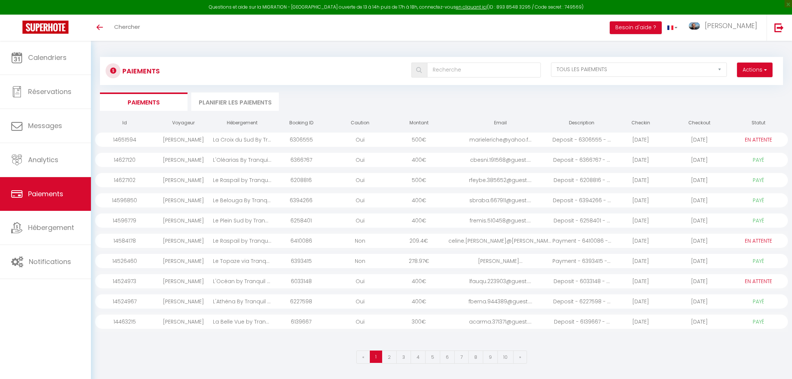
select select "2"
select select "0"
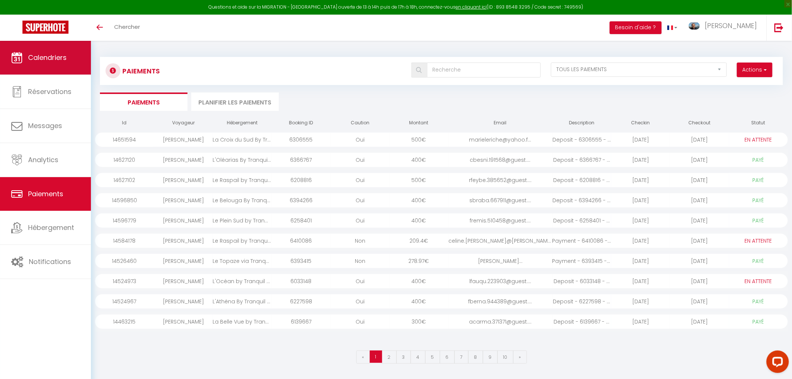
click at [29, 61] on span "Calendriers" at bounding box center [47, 57] width 39 height 9
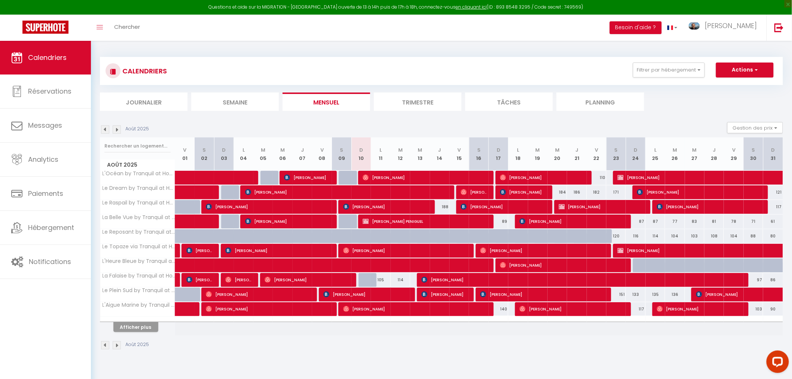
click at [234, 97] on li "Semaine" at bounding box center [235, 101] width 88 height 18
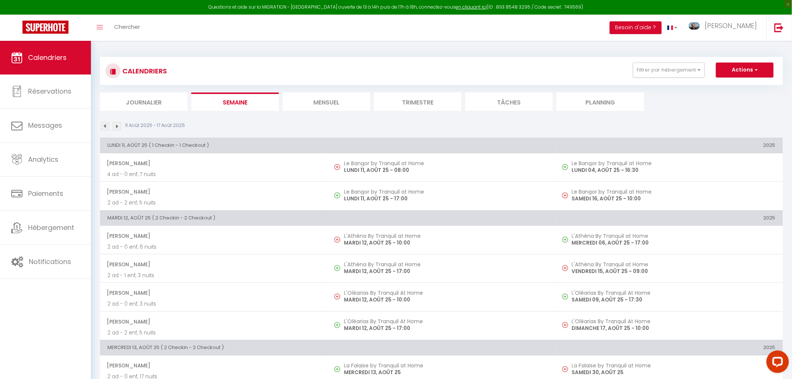
click at [104, 126] on img at bounding box center [105, 126] width 8 height 8
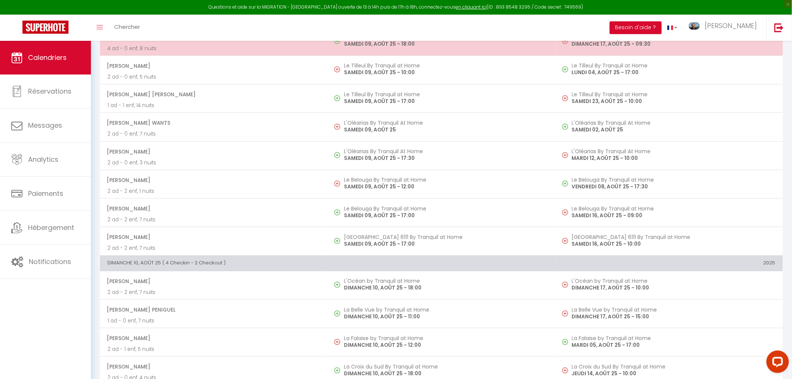
scroll to position [905, 0]
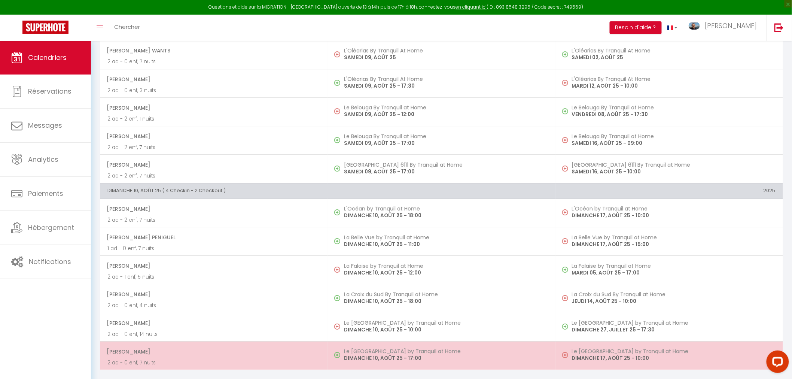
click at [227, 359] on p "2 ad - 0 enf, 7 nuits" at bounding box center [213, 363] width 213 height 8
select select "OK"
select select "1"
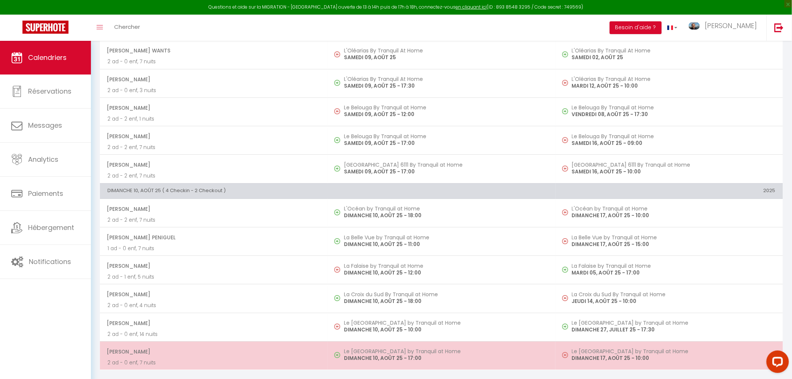
select select "1"
select select
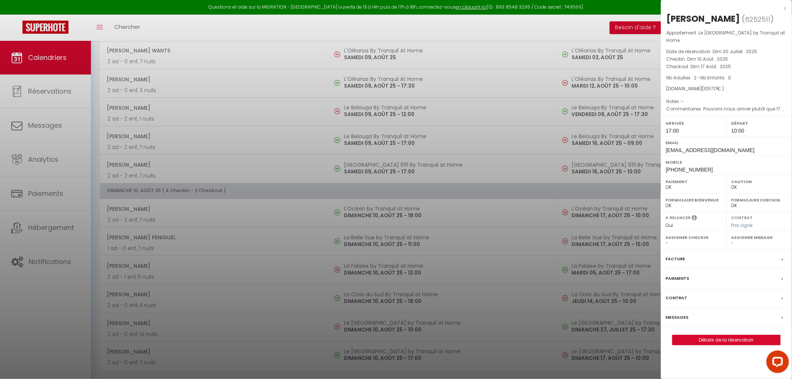
click at [682, 321] on label "Messages" at bounding box center [677, 317] width 23 height 8
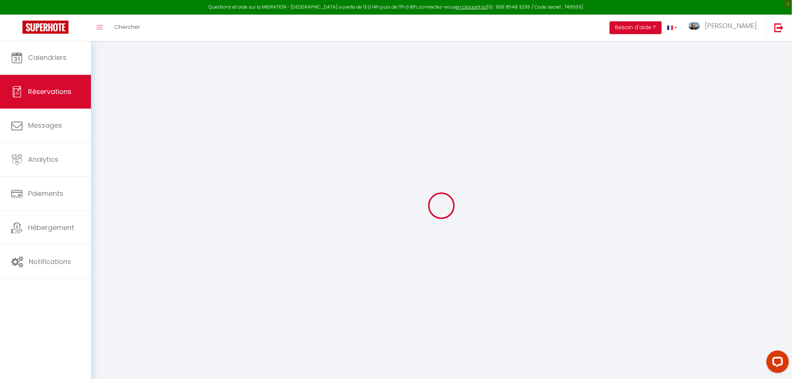
select select
checkbox input "false"
type textarea "Pouvons nous arriver plutôt que 17 heures"
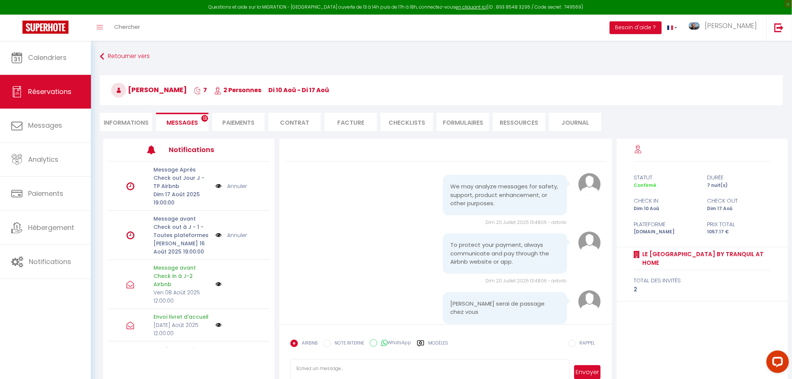
scroll to position [1555, 0]
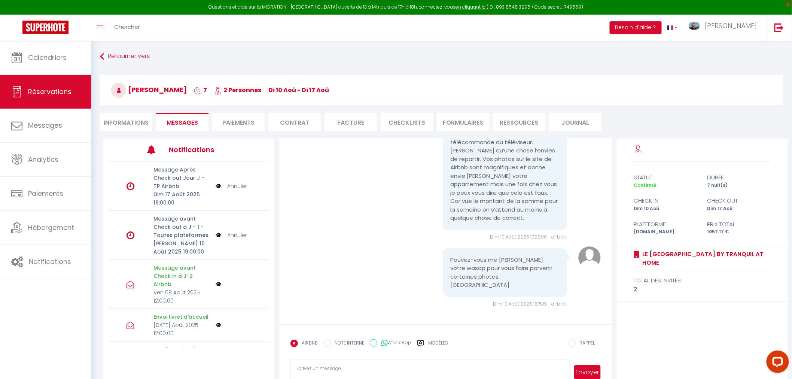
click at [371, 343] on input "WhatsApp" at bounding box center [373, 342] width 7 height 7
radio input "true"
radio input "false"
click at [364, 362] on textarea at bounding box center [429, 372] width 279 height 26
type textarea "r"
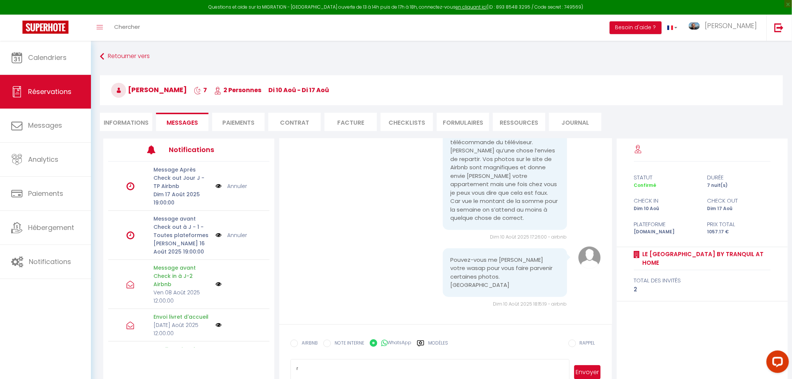
click at [588, 373] on button "Envoyer" at bounding box center [587, 372] width 26 height 14
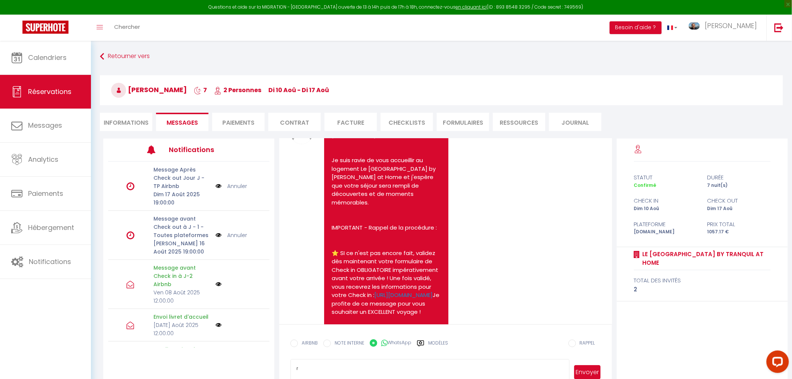
scroll to position [1057, 0]
drag, startPoint x: 169, startPoint y: 89, endPoint x: 205, endPoint y: 91, distance: 36.4
click at [187, 91] on span "[PERSON_NAME]" at bounding box center [149, 89] width 76 height 9
copy span "Puchades"
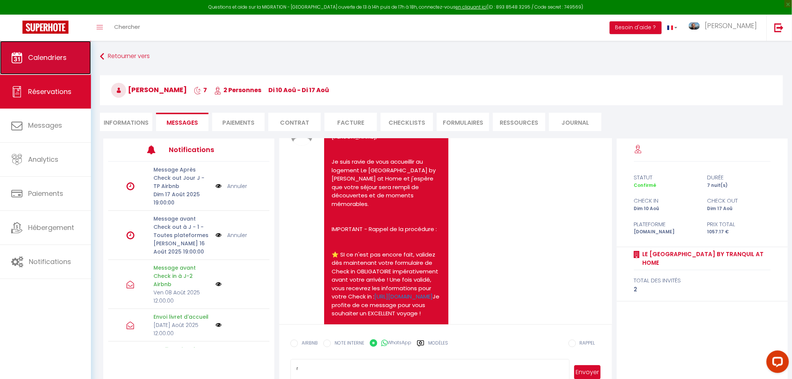
click at [31, 58] on span "Calendriers" at bounding box center [47, 57] width 39 height 9
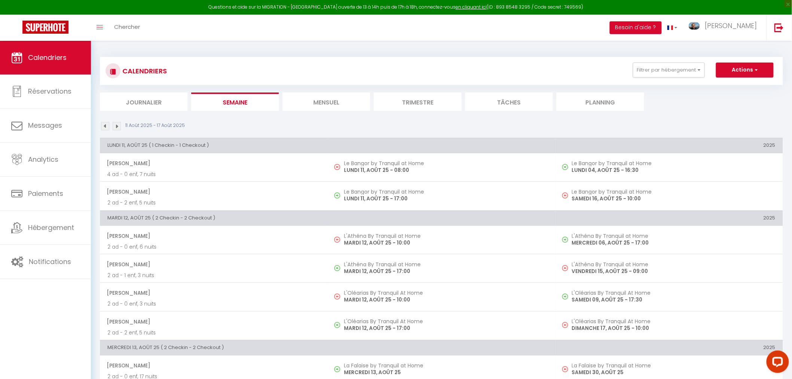
click at [338, 106] on li "Mensuel" at bounding box center [327, 101] width 88 height 18
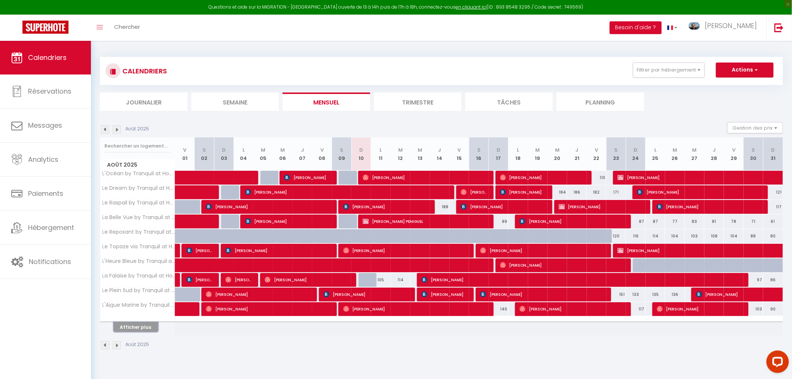
drag, startPoint x: 126, startPoint y: 326, endPoint x: 314, endPoint y: 293, distance: 190.9
click at [126, 326] on button "Afficher plus" at bounding box center [135, 327] width 45 height 10
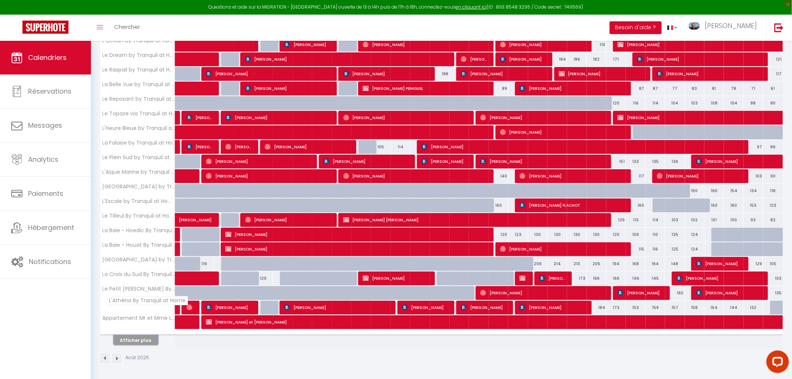
scroll to position [134, 0]
click at [131, 337] on button "Afficher plus" at bounding box center [135, 340] width 45 height 10
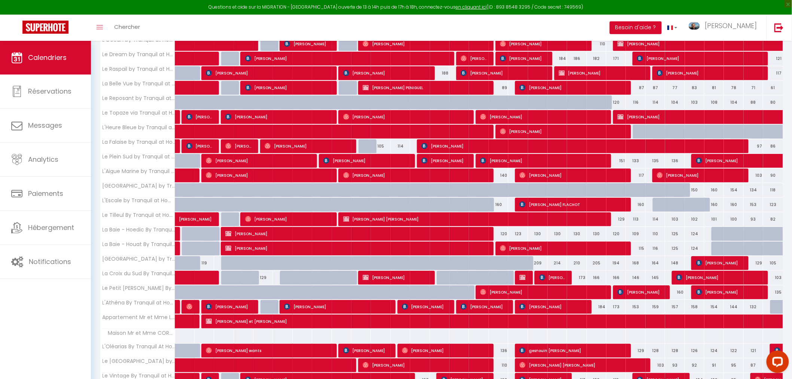
scroll to position [175, 0]
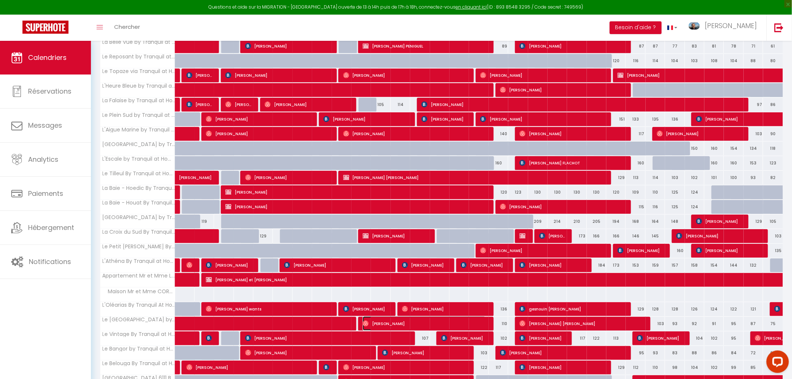
click at [418, 321] on span "[PERSON_NAME]" at bounding box center [424, 323] width 123 height 14
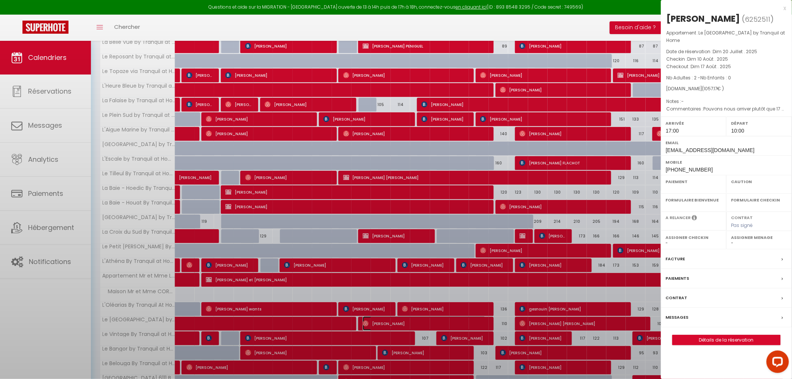
select select "OK"
select select "1"
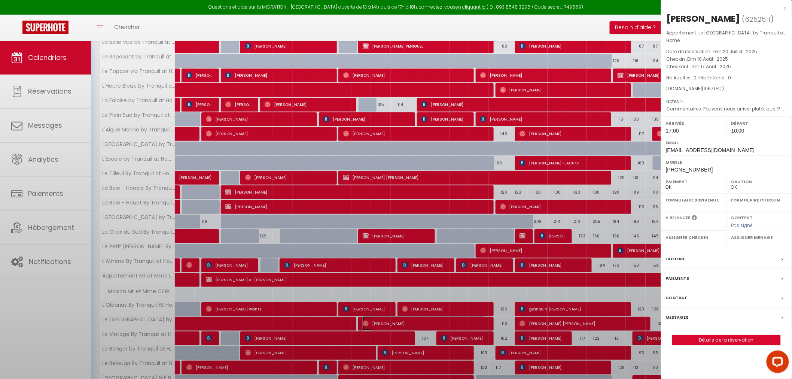
select select
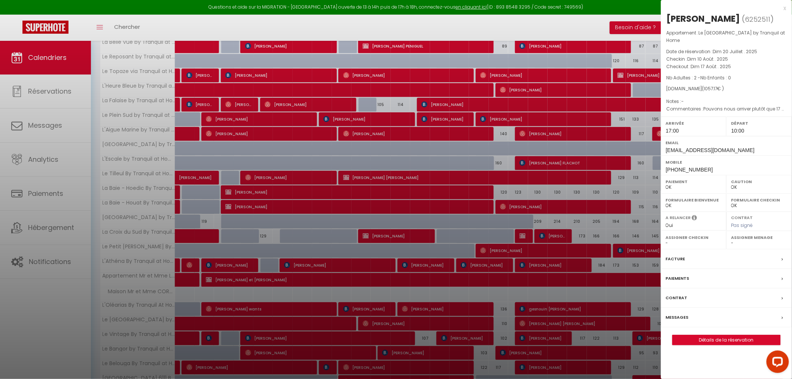
click at [675, 263] on label "Facture" at bounding box center [675, 259] width 19 height 8
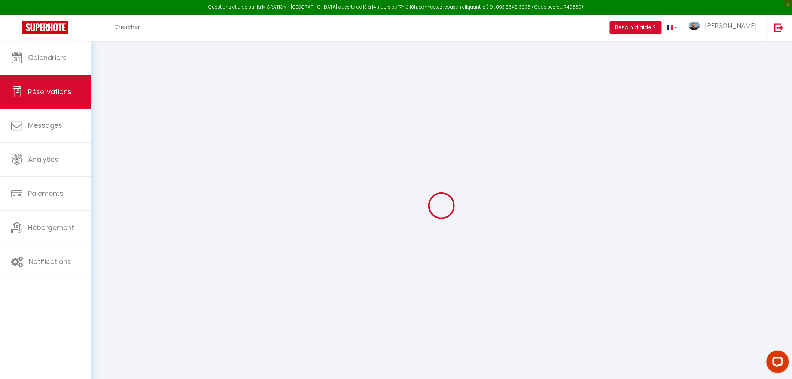
select select "cleaning"
select select "taxes"
select select
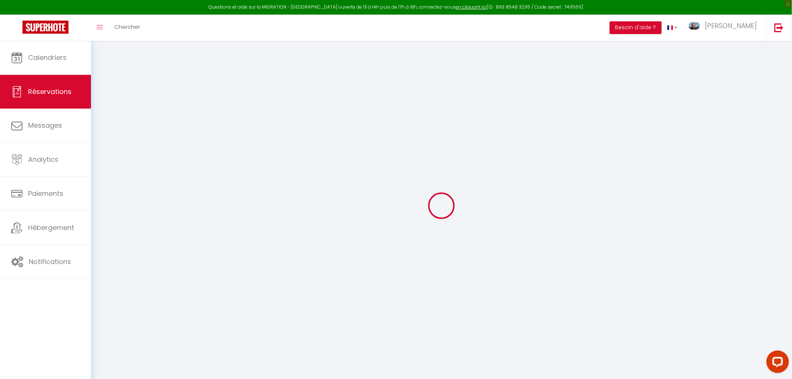
checkbox input "false"
type textarea "Pouvons nous arriver plutôt que 17 heures"
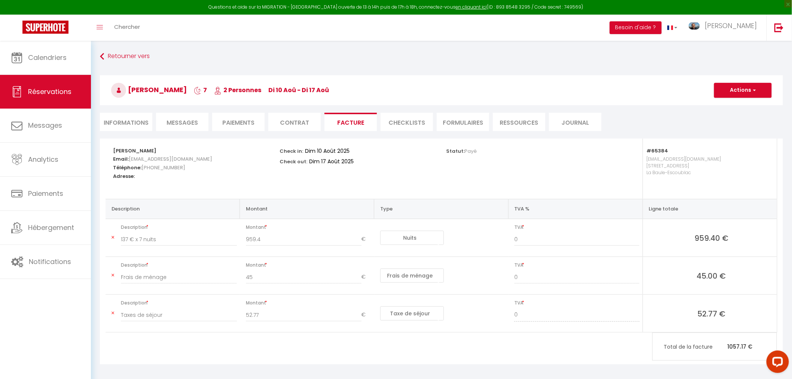
scroll to position [40, 0]
